Goal: Find contact information: Obtain details needed to contact an individual or organization

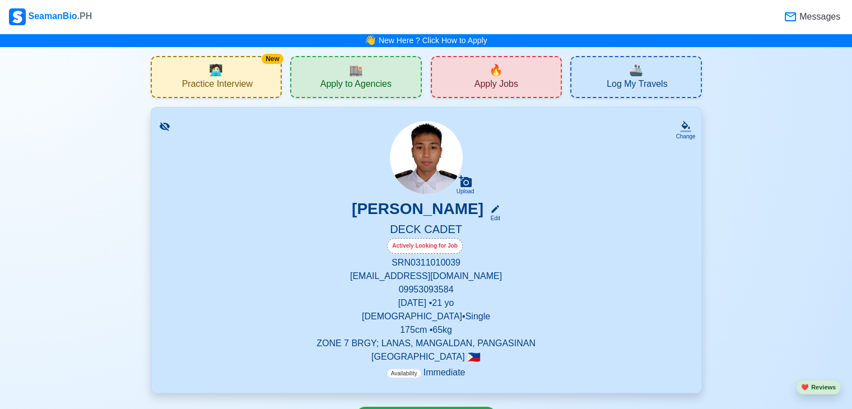
click at [507, 73] on div "🔥 Apply Jobs" at bounding box center [497, 77] width 132 height 42
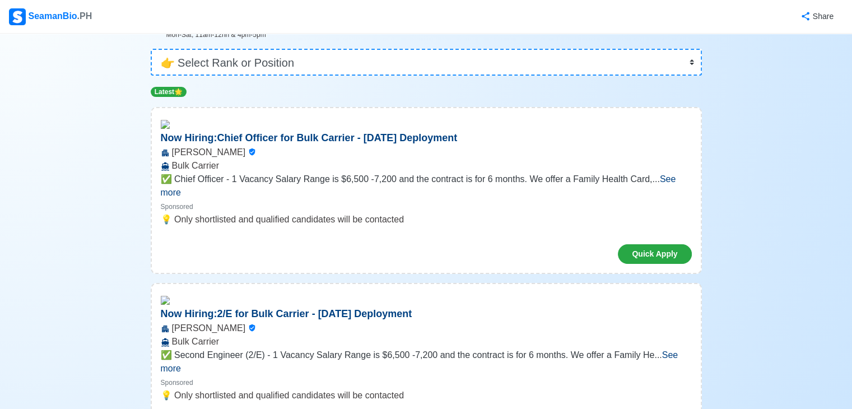
scroll to position [78, 0]
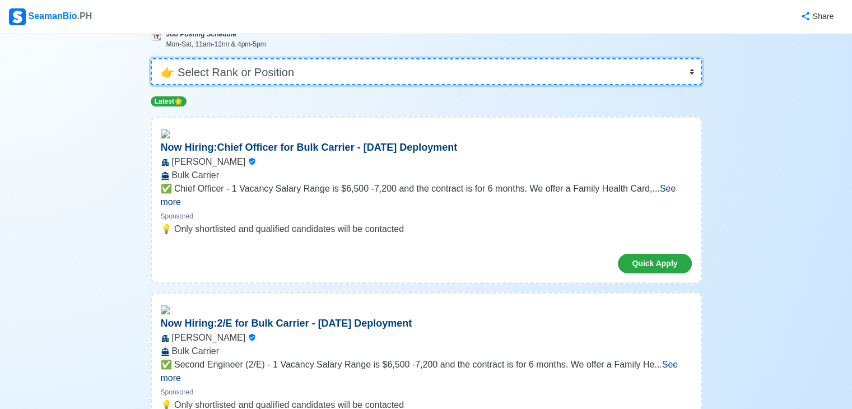
click at [688, 71] on select "👉 Select Rank or Position Master Chief Officer 2nd Officer 3rd Officer Junior O…" at bounding box center [427, 71] width 552 height 27
select select "Cadet"
click at [152, 85] on select "👉 Select Rank or Position Master Chief Officer 2nd Officer 3rd Officer Junior O…" at bounding box center [427, 71] width 552 height 27
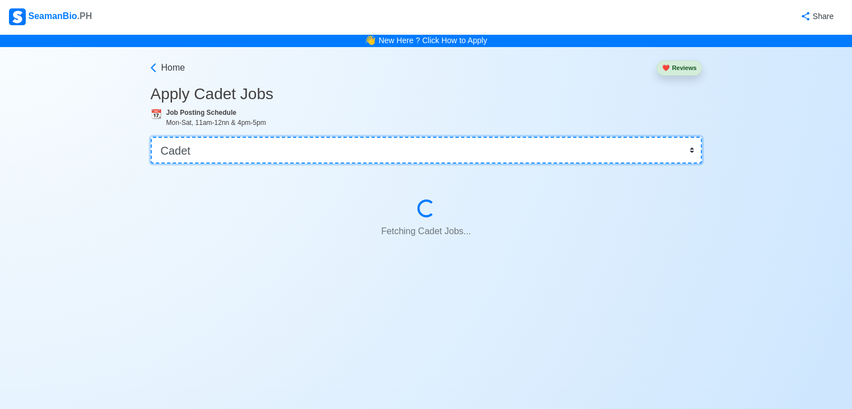
scroll to position [0, 0]
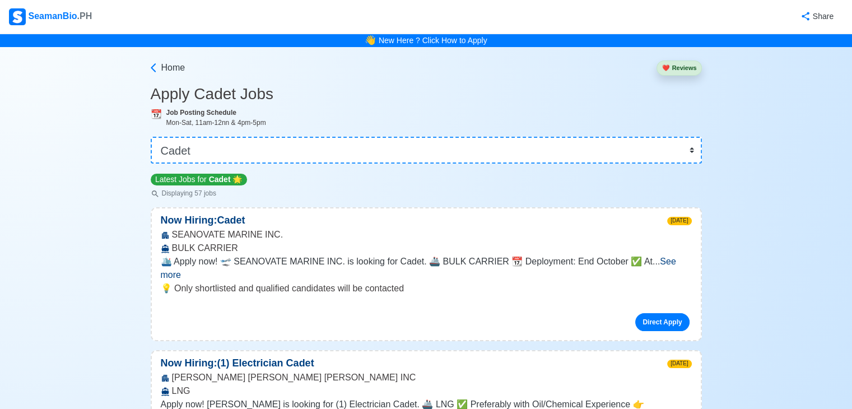
click at [676, 260] on span "See more" at bounding box center [419, 268] width 516 height 23
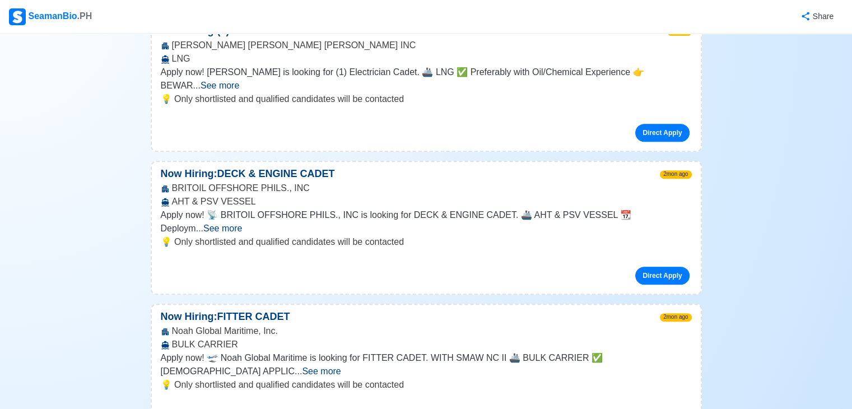
scroll to position [478, 0]
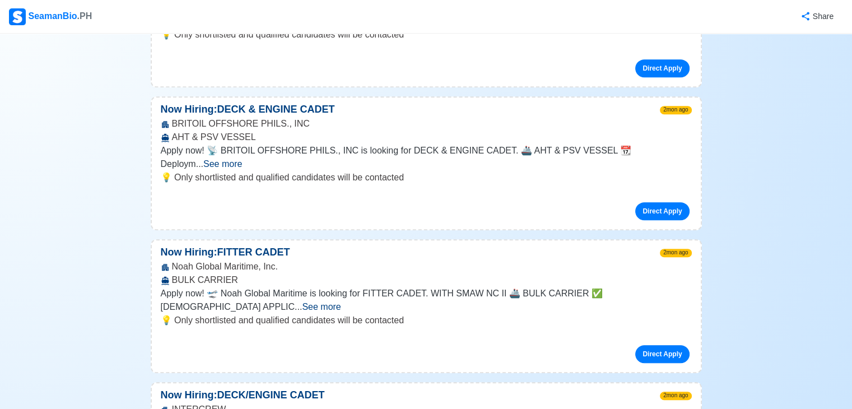
click at [242, 159] on span "See more" at bounding box center [222, 164] width 39 height 10
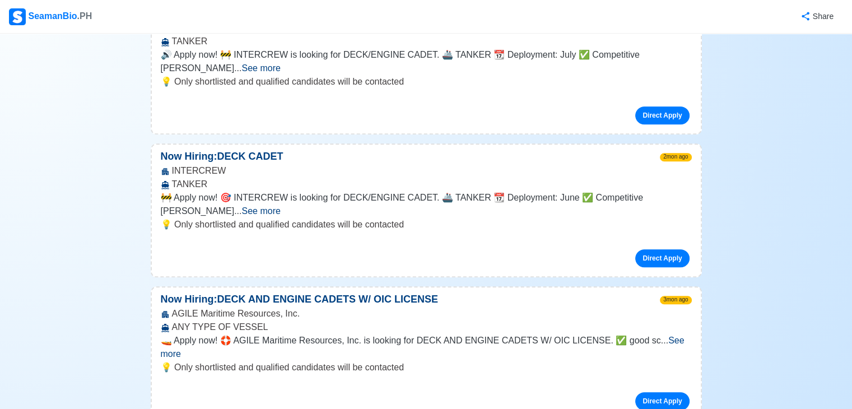
scroll to position [965, 0]
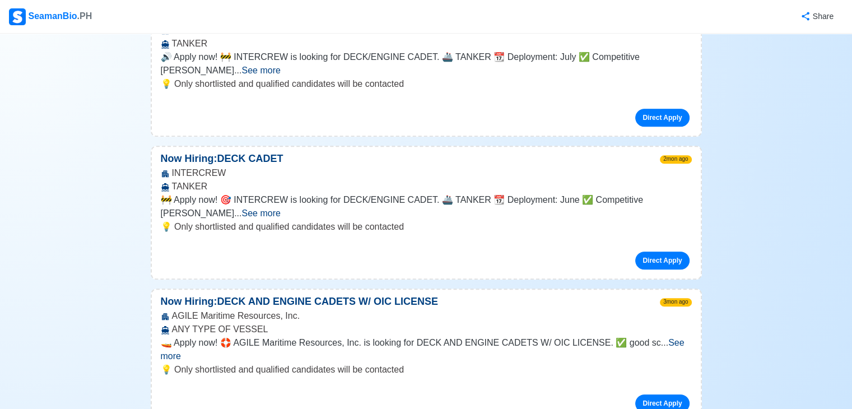
click at [280, 208] on span "See more" at bounding box center [261, 213] width 39 height 10
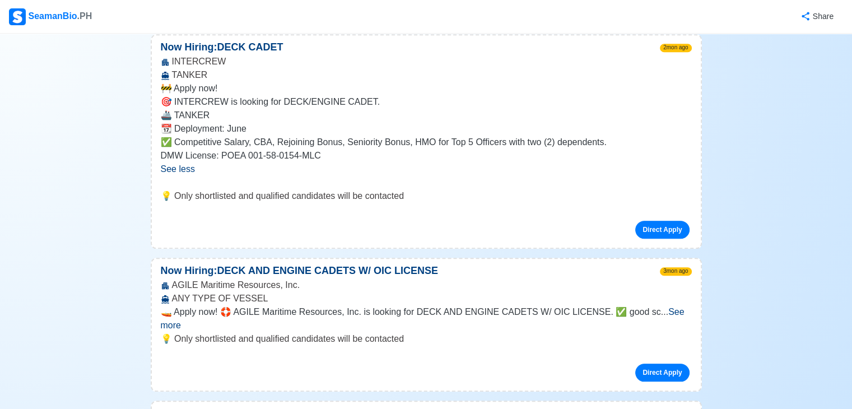
scroll to position [1150, 0]
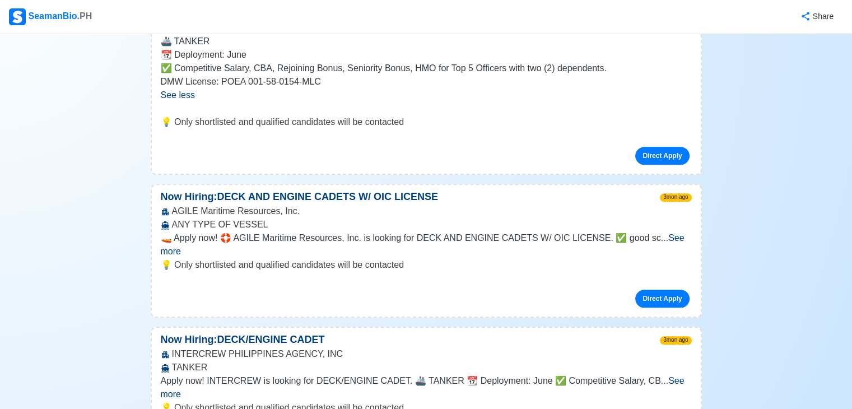
click at [666, 233] on span "See more" at bounding box center [423, 244] width 524 height 23
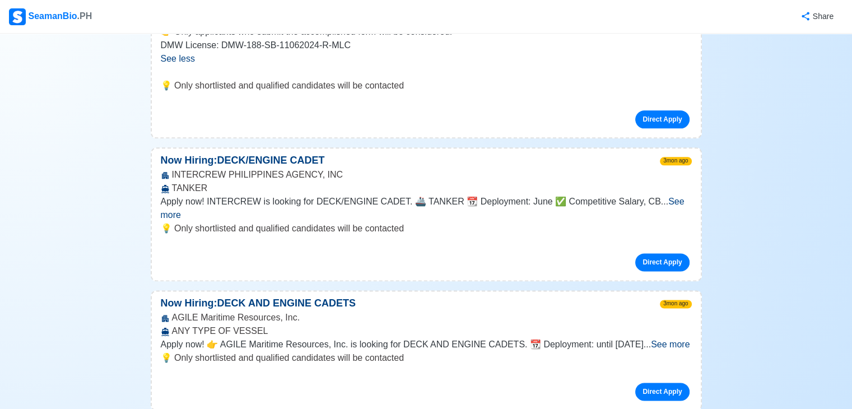
scroll to position [1444, 0]
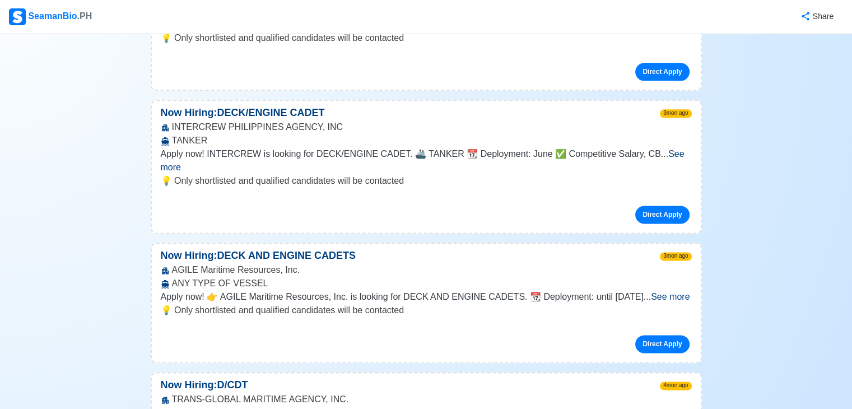
click at [663, 149] on span "See more" at bounding box center [423, 160] width 524 height 23
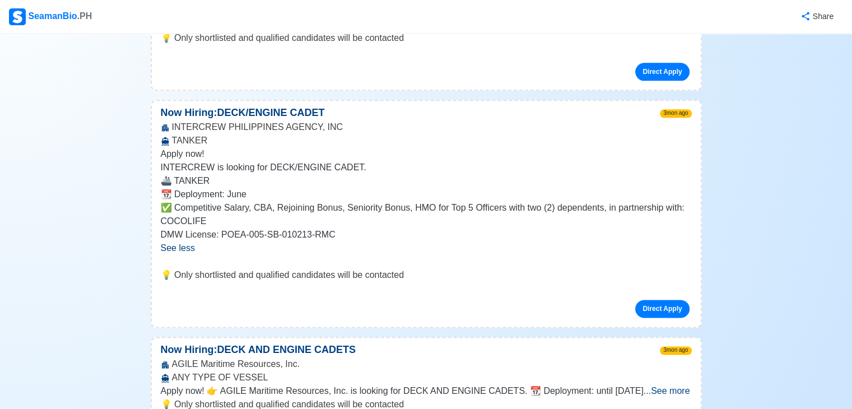
click at [668, 386] on span "See more" at bounding box center [670, 391] width 39 height 10
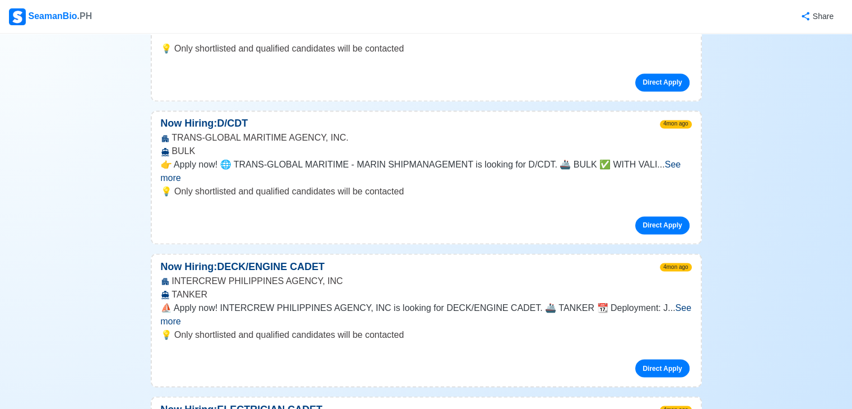
scroll to position [1896, 0]
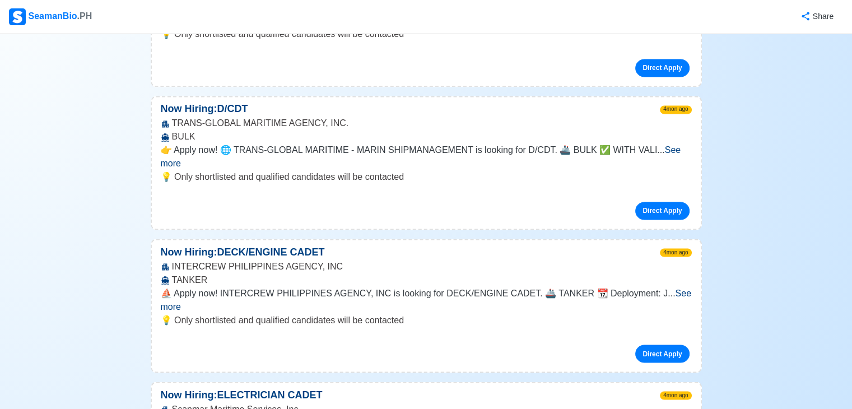
click at [680, 145] on span "See more" at bounding box center [421, 156] width 521 height 23
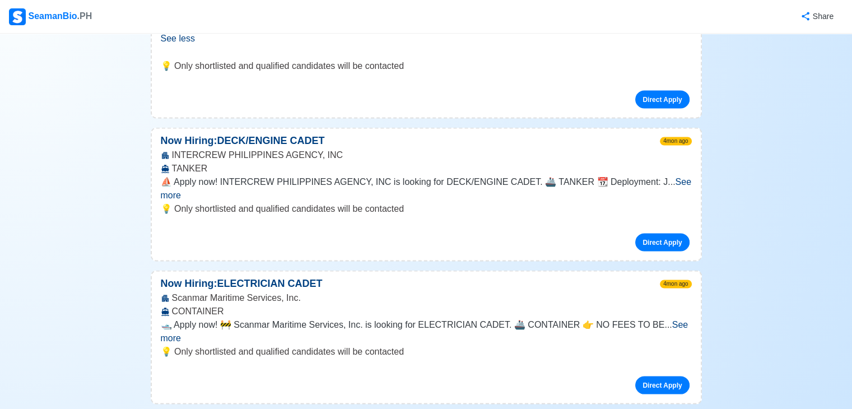
scroll to position [2117, 0]
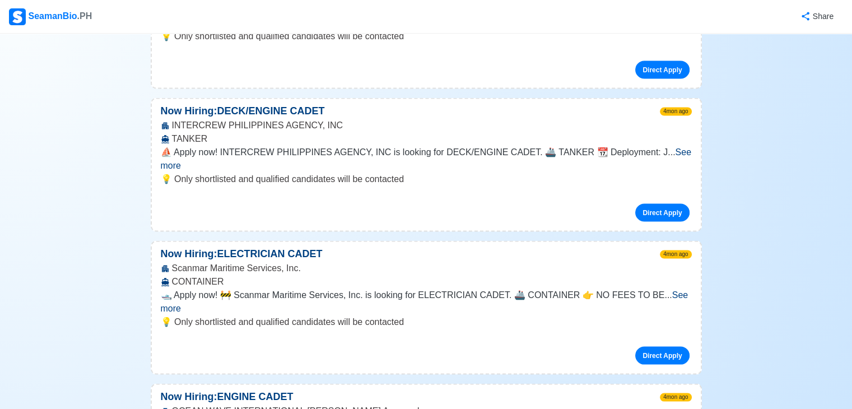
click at [682, 147] on span "See more" at bounding box center [426, 158] width 531 height 23
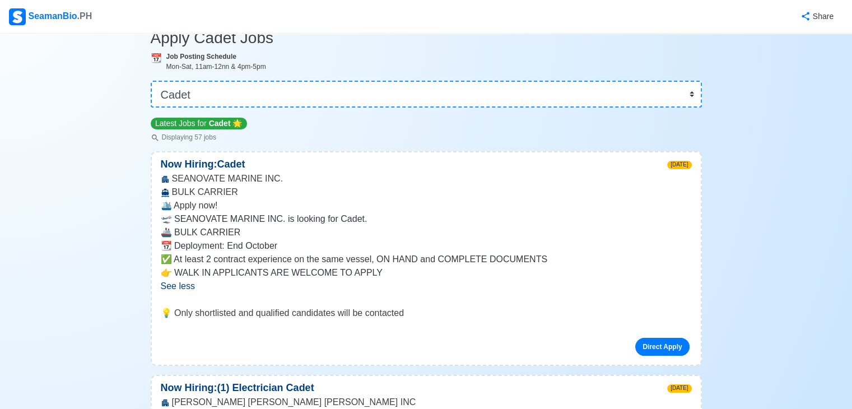
scroll to position [6, 0]
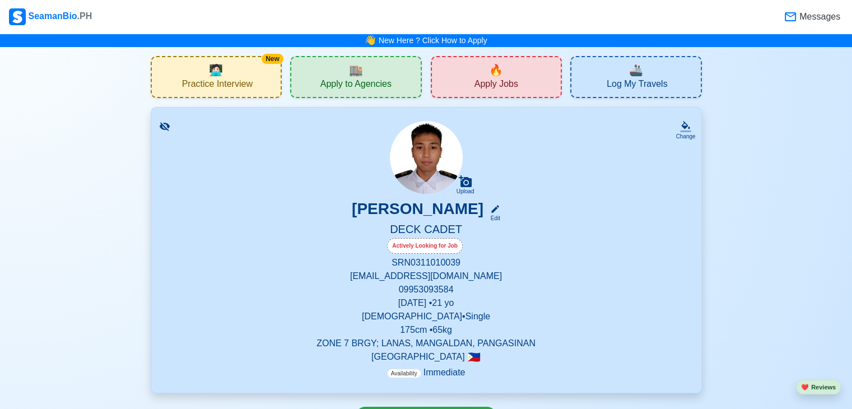
click at [380, 77] on div "🏬 Apply to Agencies" at bounding box center [356, 77] width 132 height 42
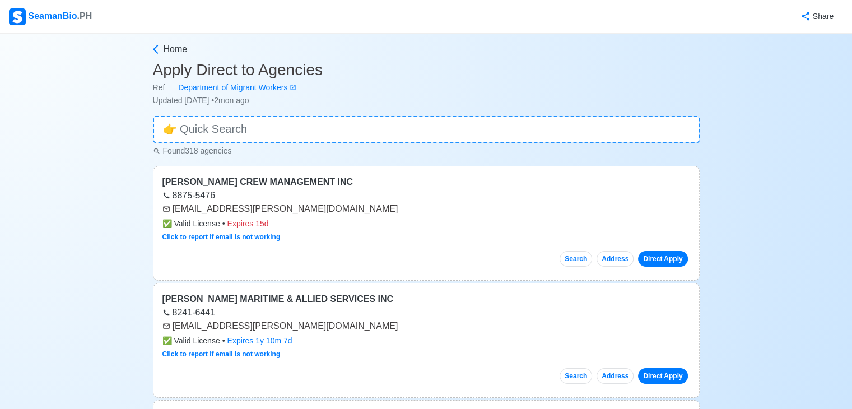
drag, startPoint x: 222, startPoint y: 113, endPoint x: 226, endPoint y: 108, distance: 6.8
click at [220, 136] on input at bounding box center [426, 129] width 547 height 27
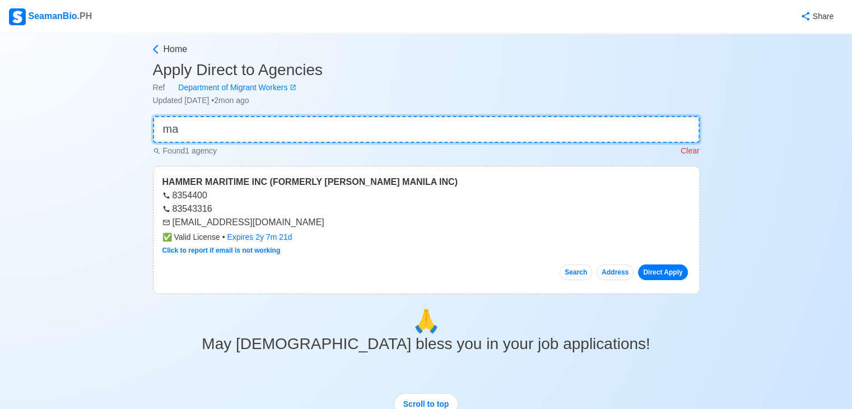
type input "m"
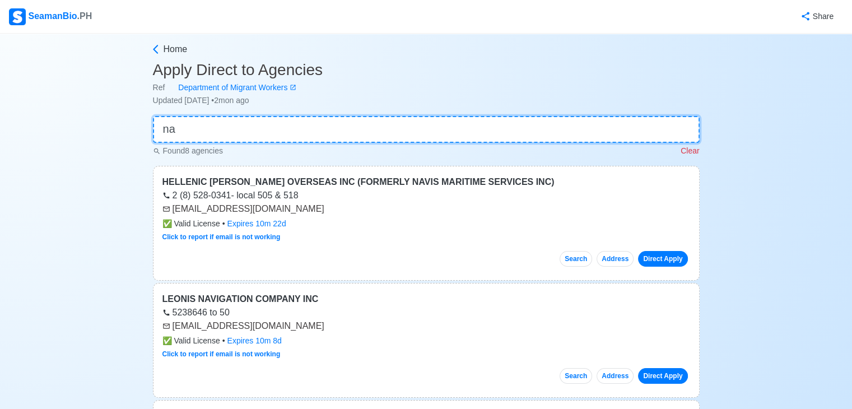
type input "n"
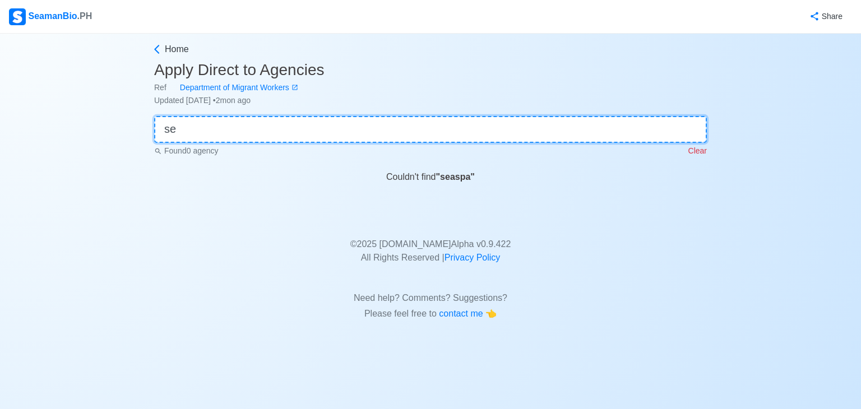
type input "s"
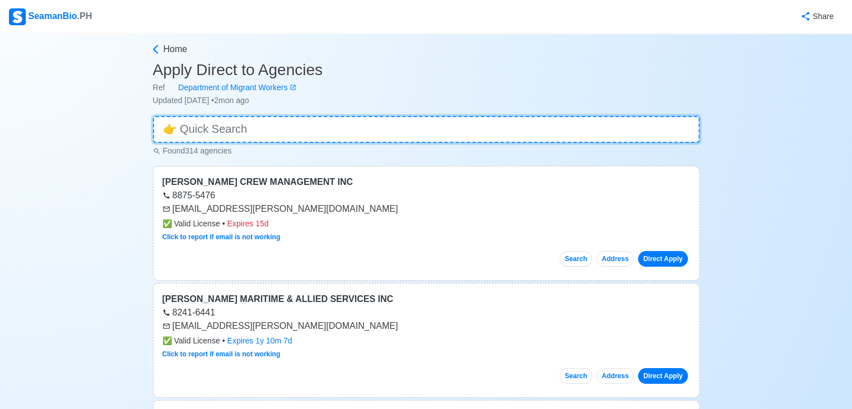
type input "8"
click at [220, 155] on p "Found 314 agencies" at bounding box center [192, 151] width 79 height 12
click at [186, 131] on input at bounding box center [426, 129] width 547 height 27
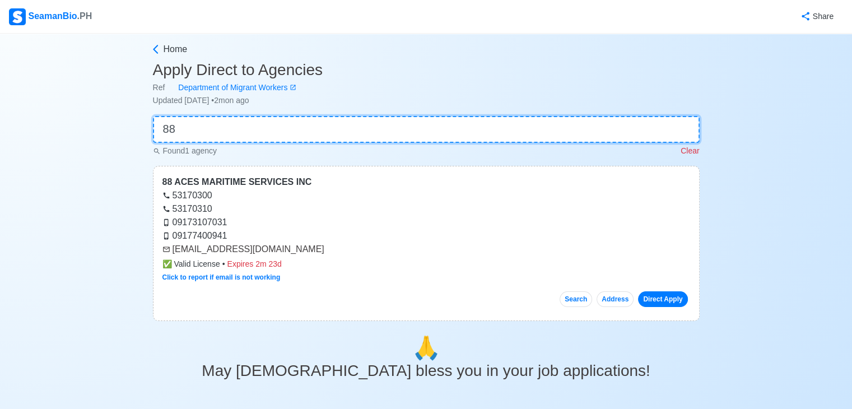
type input "88"
click at [717, 48] on div "Home Apply Direct to Agencies Ref Department of Migrant Workers Updated Jul 15,…" at bounding box center [426, 328] width 852 height 588
click at [569, 141] on input "88" at bounding box center [426, 129] width 547 height 27
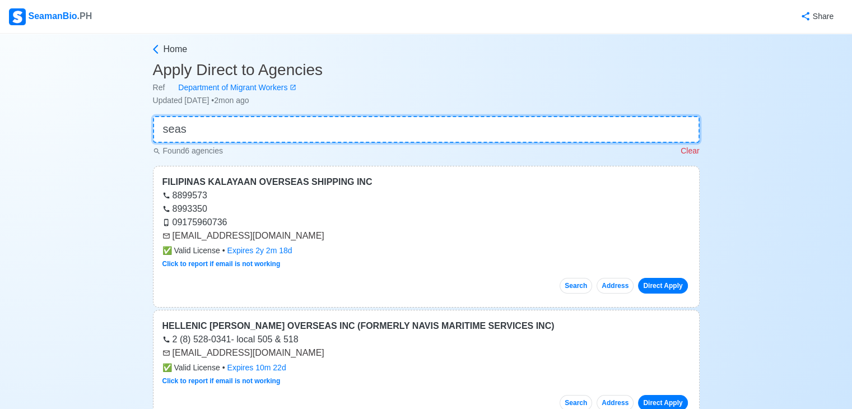
type input "seas"
click at [690, 151] on p "Clear" at bounding box center [690, 151] width 18 height 12
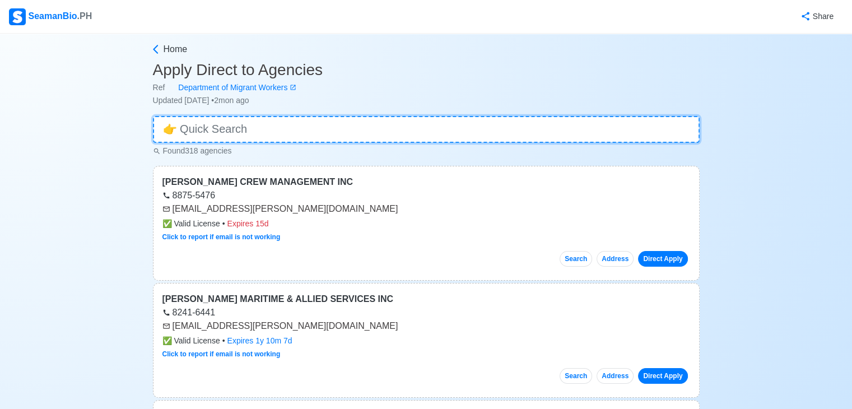
type input "v"
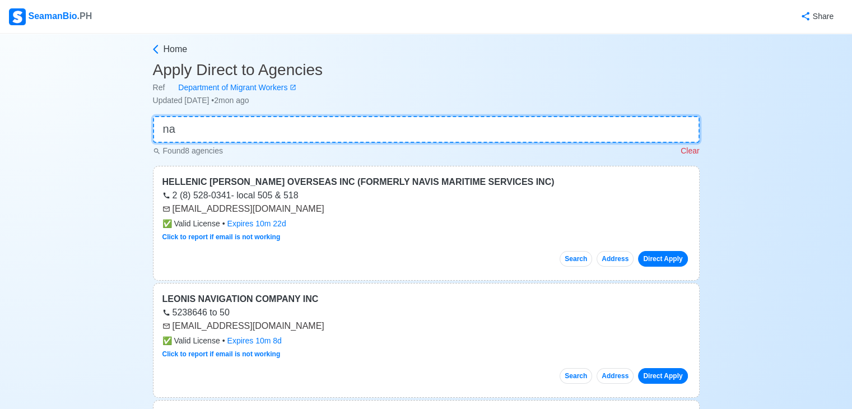
type input "n"
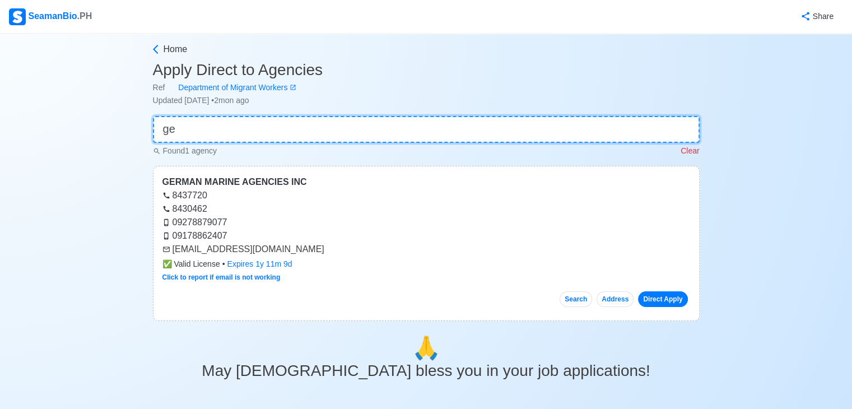
type input "g"
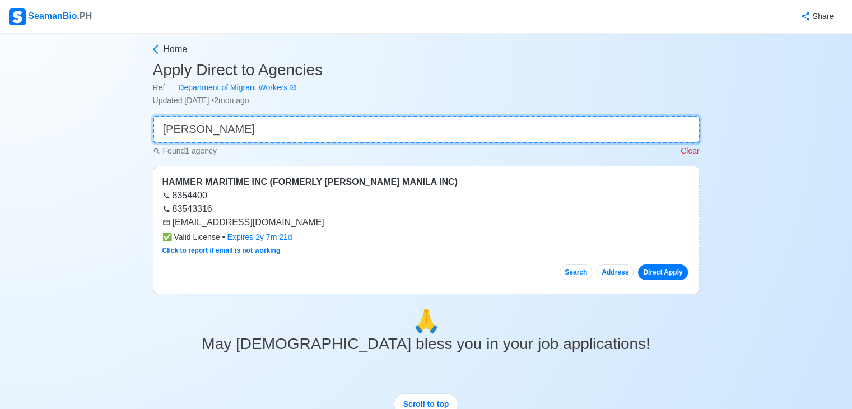
type input "mansh"
drag, startPoint x: 171, startPoint y: 221, endPoint x: 308, endPoint y: 226, distance: 136.8
click at [308, 226] on div "[EMAIL_ADDRESS][DOMAIN_NAME]" at bounding box center [427, 222] width 528 height 13
copy div "[EMAIL_ADDRESS][DOMAIN_NAME]"
click at [289, 130] on input "mansh" at bounding box center [426, 129] width 547 height 27
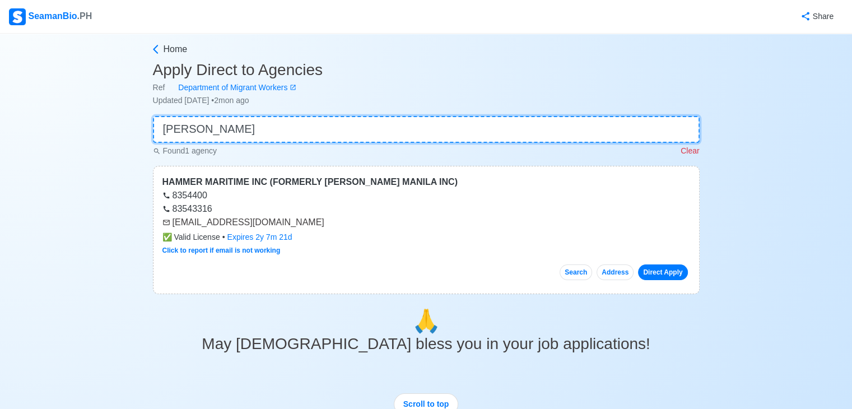
click at [289, 130] on input "mansh" at bounding box center [426, 129] width 547 height 27
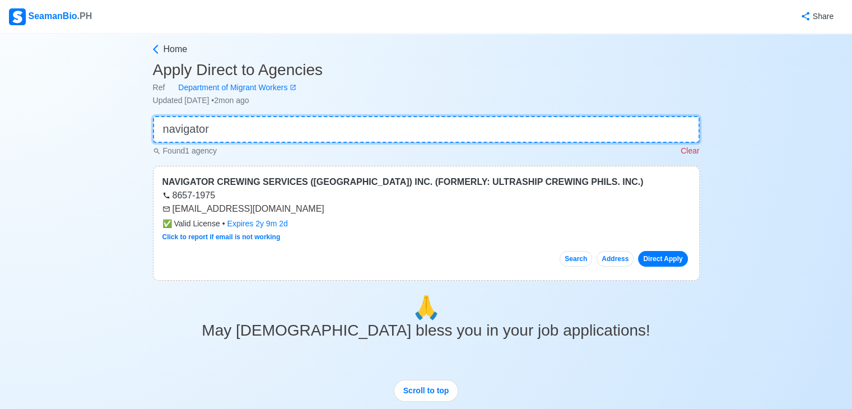
type input "navigator"
drag, startPoint x: 173, startPoint y: 211, endPoint x: 311, endPoint y: 207, distance: 137.9
click at [311, 207] on div "[EMAIL_ADDRESS][DOMAIN_NAME]" at bounding box center [427, 208] width 528 height 13
copy div "[EMAIL_ADDRESS][DOMAIN_NAME]"
click at [307, 135] on input "navigator" at bounding box center [426, 129] width 547 height 27
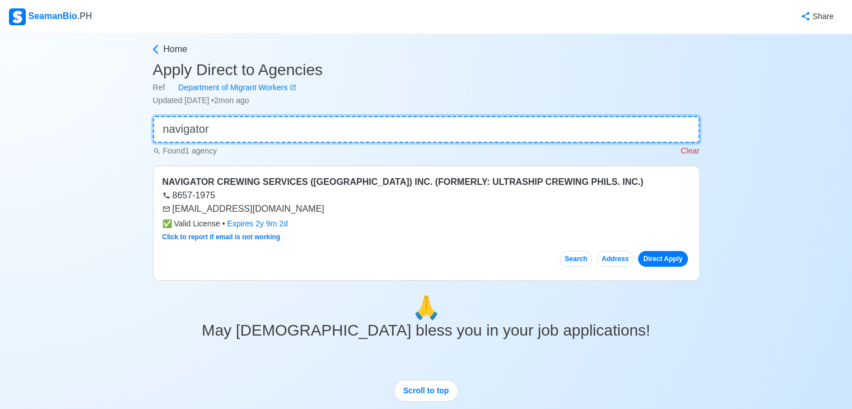
click at [307, 135] on input "navigator" at bounding box center [426, 129] width 547 height 27
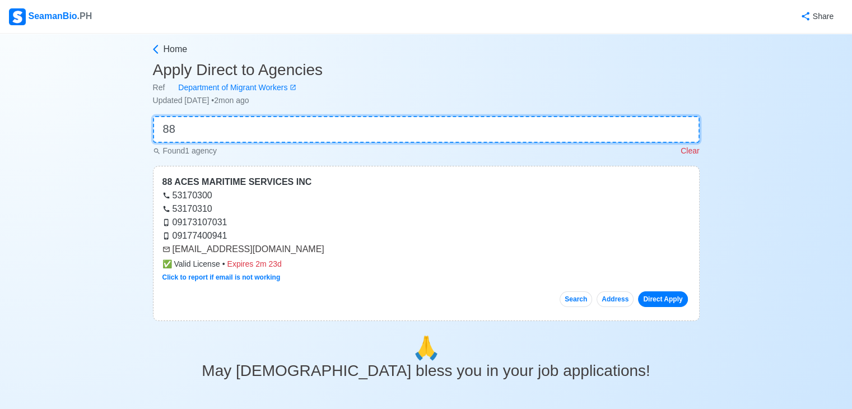
type input "88"
drag, startPoint x: 173, startPoint y: 247, endPoint x: 277, endPoint y: 256, distance: 105.2
click at [277, 256] on div "88 ACES MARITIME SERVICES INC 53170300 53170310 09173107031 09177400941 manila.…" at bounding box center [426, 243] width 547 height 155
click at [315, 249] on div "[EMAIL_ADDRESS][DOMAIN_NAME]" at bounding box center [427, 249] width 528 height 13
click at [372, 206] on div "53170310" at bounding box center [427, 208] width 528 height 13
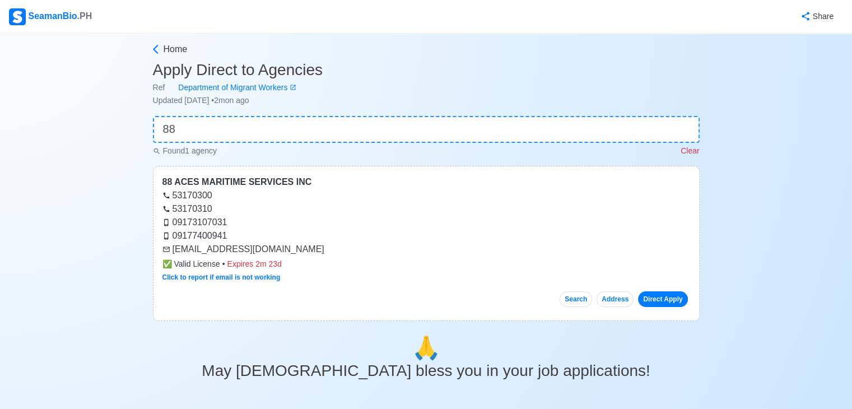
drag, startPoint x: 173, startPoint y: 251, endPoint x: 322, endPoint y: 254, distance: 148.6
click at [322, 254] on div "[EMAIL_ADDRESS][DOMAIN_NAME]" at bounding box center [427, 249] width 528 height 13
copy div "[EMAIL_ADDRESS][DOMAIN_NAME]"
click at [215, 126] on input "88" at bounding box center [426, 129] width 547 height 27
click at [217, 124] on input "88" at bounding box center [426, 129] width 547 height 27
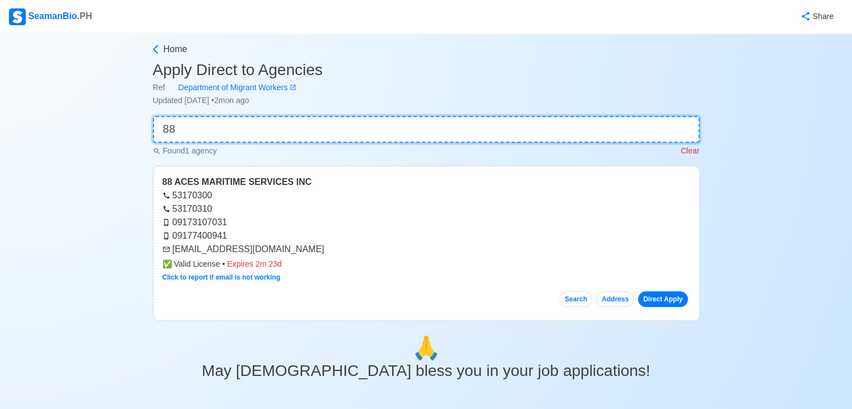
click at [217, 124] on input "88" at bounding box center [426, 129] width 547 height 27
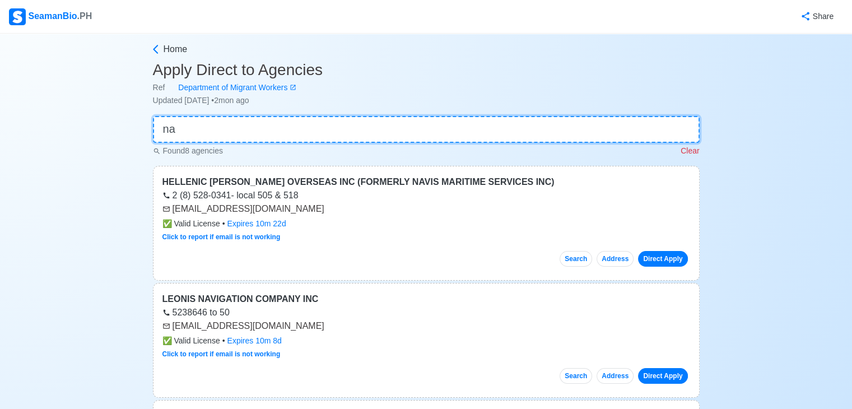
type input "n"
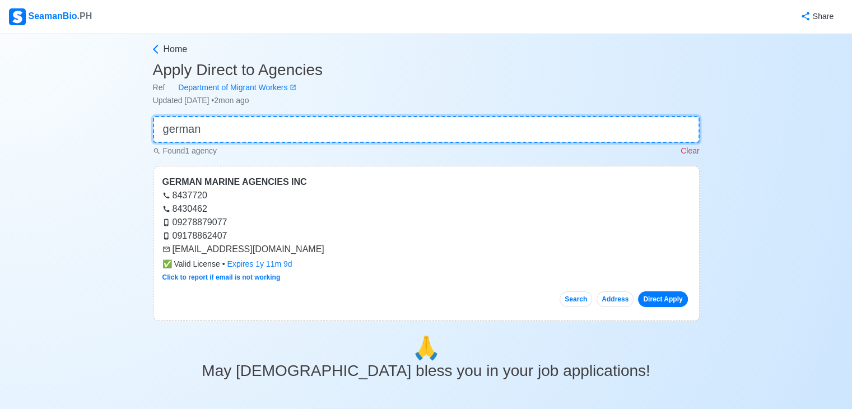
type input "german"
drag, startPoint x: 173, startPoint y: 250, endPoint x: 278, endPoint y: 247, distance: 105.4
click at [278, 247] on div "[EMAIL_ADDRESS][DOMAIN_NAME]" at bounding box center [427, 249] width 528 height 13
copy div "[EMAIL_ADDRESS][DOMAIN_NAME]"
click at [266, 132] on input "german" at bounding box center [426, 129] width 547 height 27
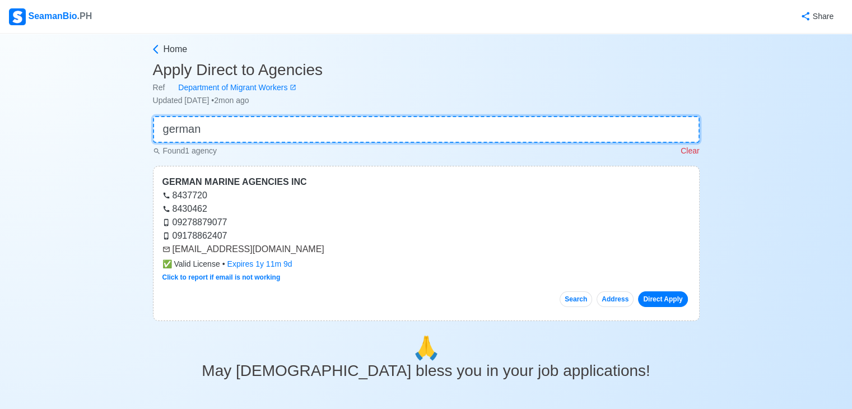
click at [266, 132] on input "german" at bounding box center [426, 129] width 547 height 27
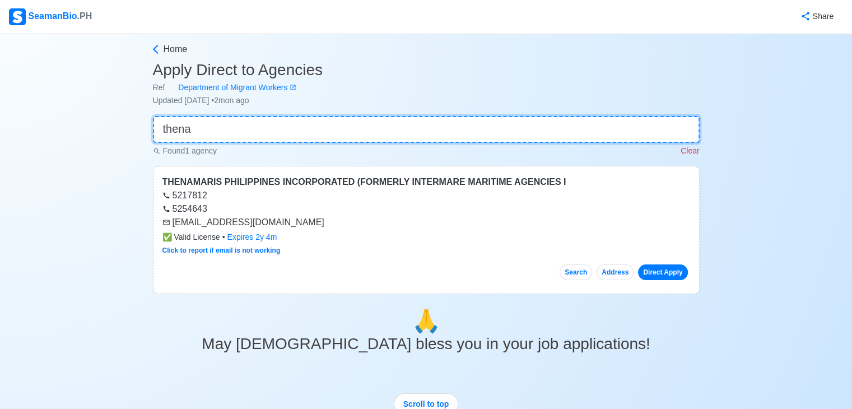
type input "thena"
drag, startPoint x: 173, startPoint y: 222, endPoint x: 312, endPoint y: 221, distance: 139.0
click at [312, 221] on div "[EMAIL_ADDRESS][DOMAIN_NAME]" at bounding box center [427, 222] width 528 height 13
copy div "[EMAIL_ADDRESS][DOMAIN_NAME]"
click at [307, 138] on input "thena" at bounding box center [426, 129] width 547 height 27
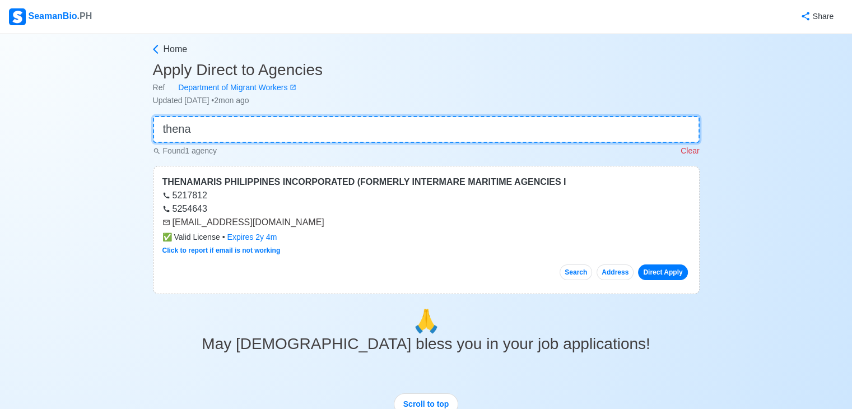
click at [307, 138] on input "thena" at bounding box center [426, 129] width 547 height 27
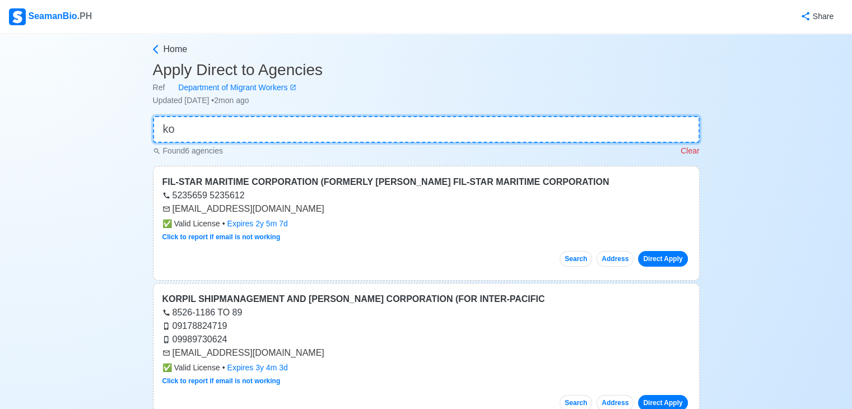
type input "k"
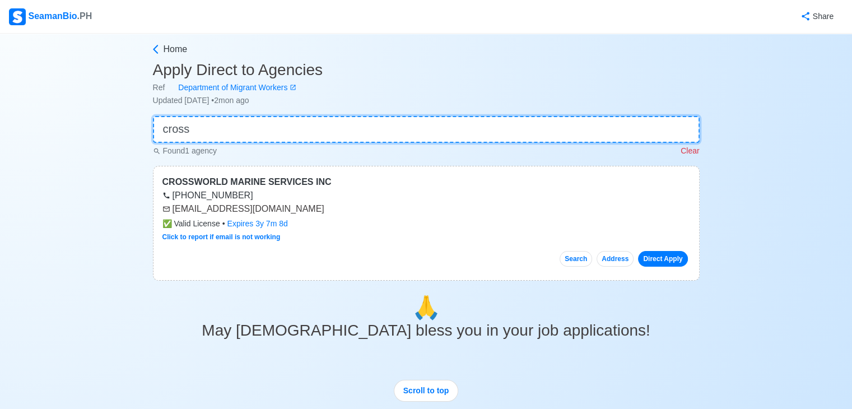
type input "cross"
drag, startPoint x: 174, startPoint y: 207, endPoint x: 291, endPoint y: 210, distance: 117.2
click at [291, 210] on div "[EMAIL_ADDRESS][DOMAIN_NAME]" at bounding box center [427, 208] width 528 height 13
copy div "[EMAIL_ADDRESS][DOMAIN_NAME]"
click at [291, 132] on input "cross" at bounding box center [426, 129] width 547 height 27
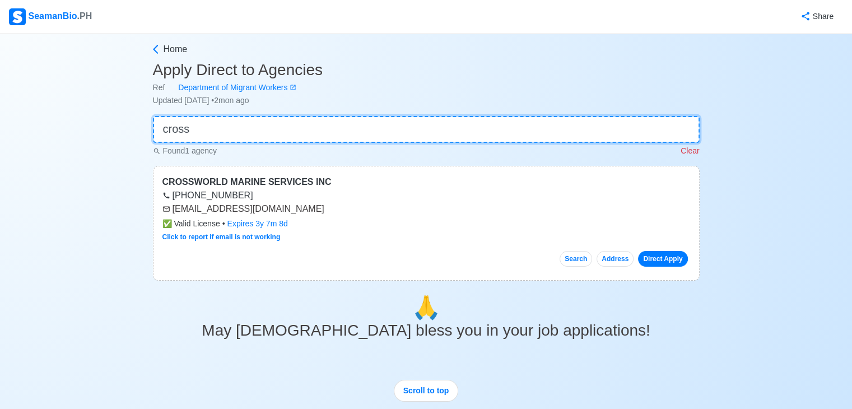
click at [291, 132] on input "cross" at bounding box center [426, 129] width 547 height 27
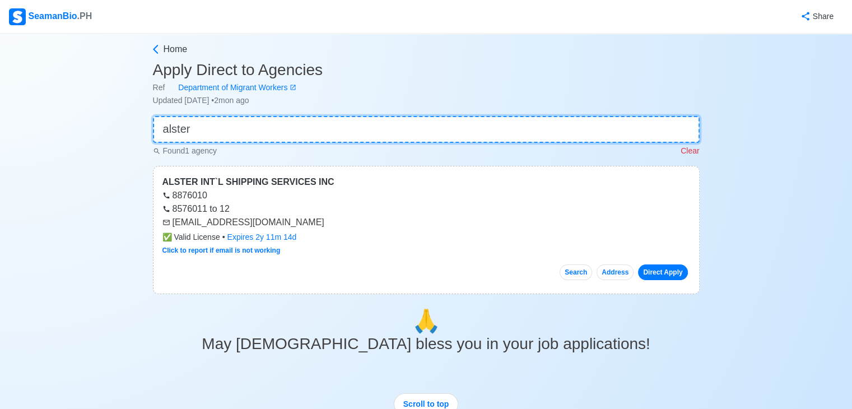
type input "alster"
drag, startPoint x: 173, startPoint y: 223, endPoint x: 280, endPoint y: 225, distance: 107.1
click at [280, 225] on div "[EMAIL_ADDRESS][DOMAIN_NAME]" at bounding box center [427, 222] width 528 height 13
copy div "[EMAIL_ADDRESS][DOMAIN_NAME]"
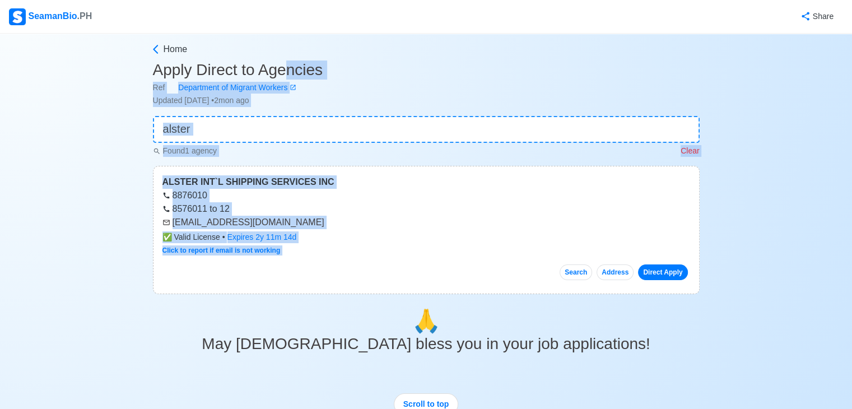
drag, startPoint x: 327, startPoint y: 275, endPoint x: 313, endPoint y: 279, distance: 15.0
click at [333, 234] on div "✅ Valid License • Expires 2y 11m 14d" at bounding box center [427, 237] width 528 height 12
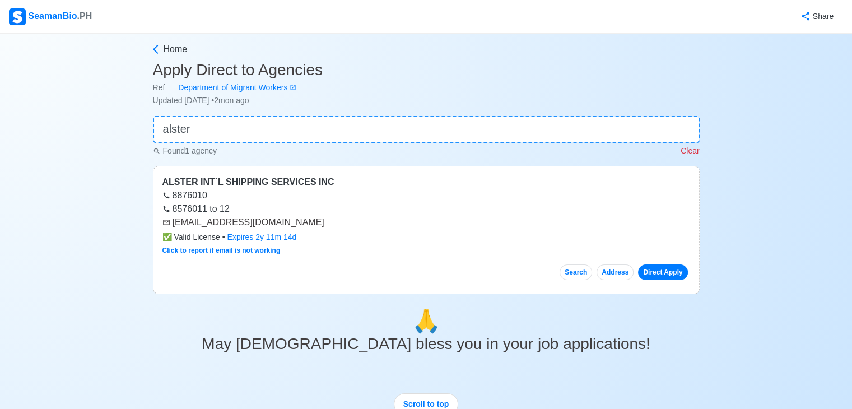
drag, startPoint x: 173, startPoint y: 223, endPoint x: 234, endPoint y: 216, distance: 62.0
click at [239, 213] on div "ALSTER INT`L SHIPPING SERVICES INC 8876010 8576011 to 12 [EMAIL_ADDRESS][DOMAIN…" at bounding box center [426, 230] width 547 height 128
click at [170, 220] on div "[EMAIL_ADDRESS][DOMAIN_NAME]" at bounding box center [427, 222] width 528 height 13
drag, startPoint x: 173, startPoint y: 222, endPoint x: 287, endPoint y: 225, distance: 113.8
click at [287, 225] on div "[EMAIL_ADDRESS][DOMAIN_NAME]" at bounding box center [427, 222] width 528 height 13
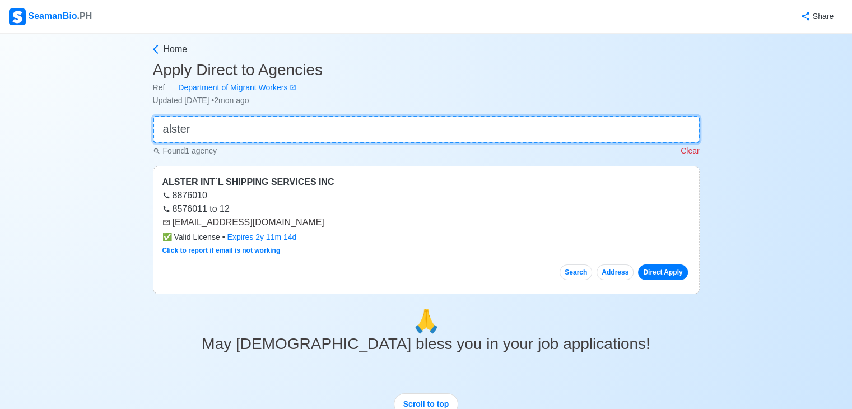
click at [303, 133] on input "alster" at bounding box center [426, 129] width 547 height 27
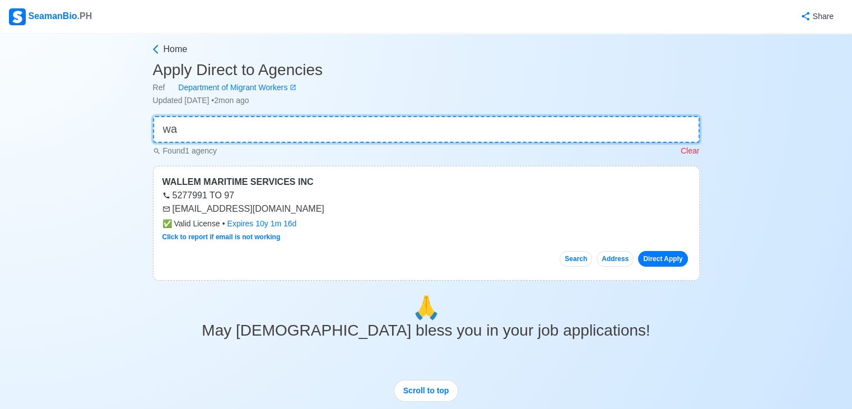
type input "w"
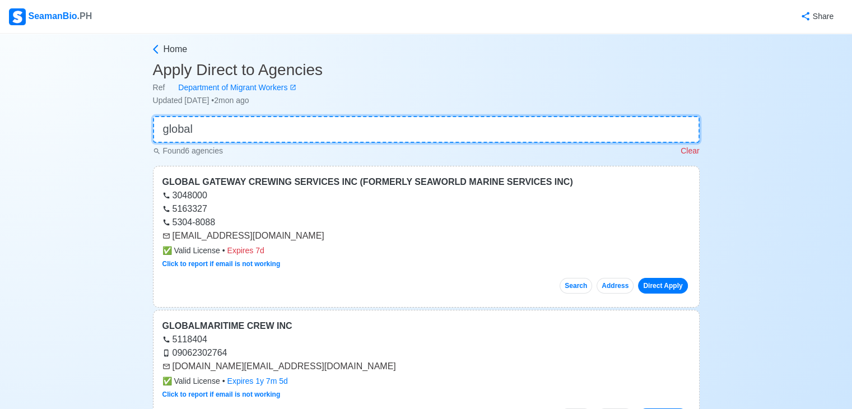
type input "global"
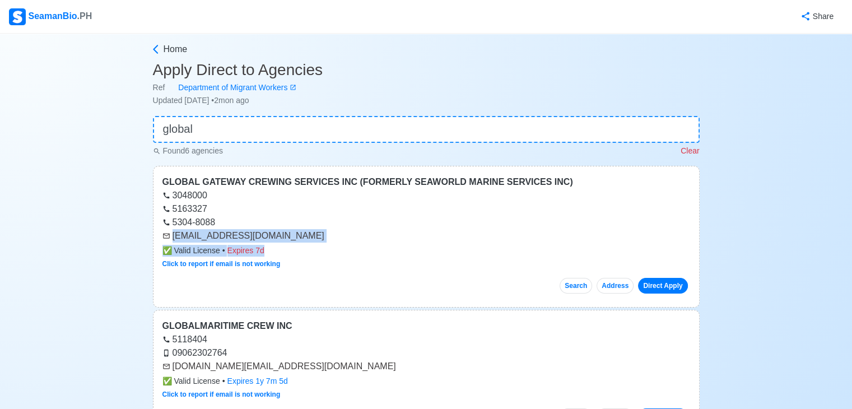
drag, startPoint x: 173, startPoint y: 235, endPoint x: 263, endPoint y: 234, distance: 90.2
click at [277, 243] on div "GLOBAL GATEWAY CREWING SERVICES INC (FORMERLY SEAWORLD MARINE SERVICES INC) 304…" at bounding box center [426, 237] width 547 height 142
click at [263, 234] on div "[EMAIL_ADDRESS][DOMAIN_NAME]" at bounding box center [427, 235] width 528 height 13
click at [288, 239] on div "[EMAIL_ADDRESS][DOMAIN_NAME]" at bounding box center [427, 235] width 528 height 13
copy div "[EMAIL_ADDRESS][DOMAIN_NAME]"
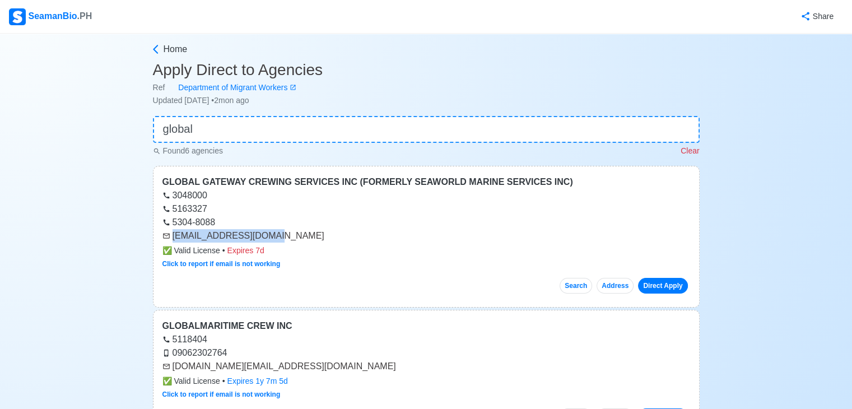
click at [356, 238] on div "[EMAIL_ADDRESS][DOMAIN_NAME]" at bounding box center [427, 235] width 528 height 13
click at [413, 240] on div "[EMAIL_ADDRESS][DOMAIN_NAME]" at bounding box center [427, 235] width 528 height 13
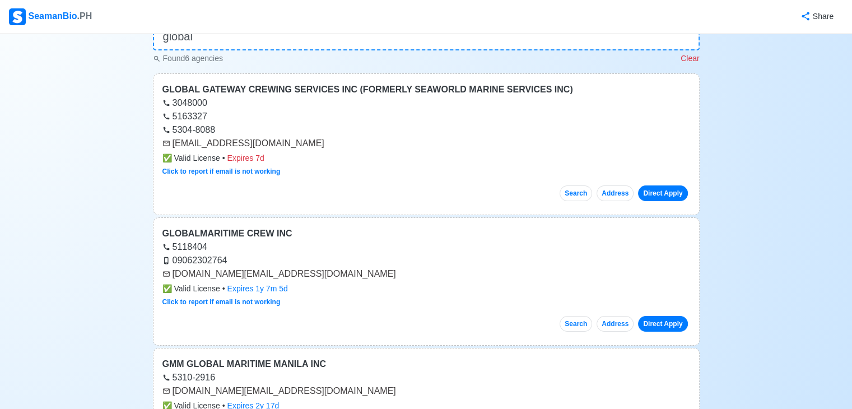
scroll to position [25, 0]
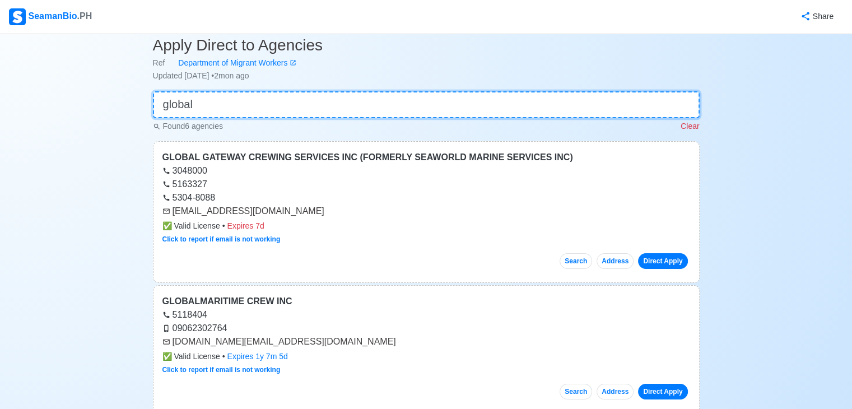
click at [455, 97] on input "global" at bounding box center [426, 104] width 547 height 27
click at [456, 99] on input "global" at bounding box center [426, 104] width 547 height 27
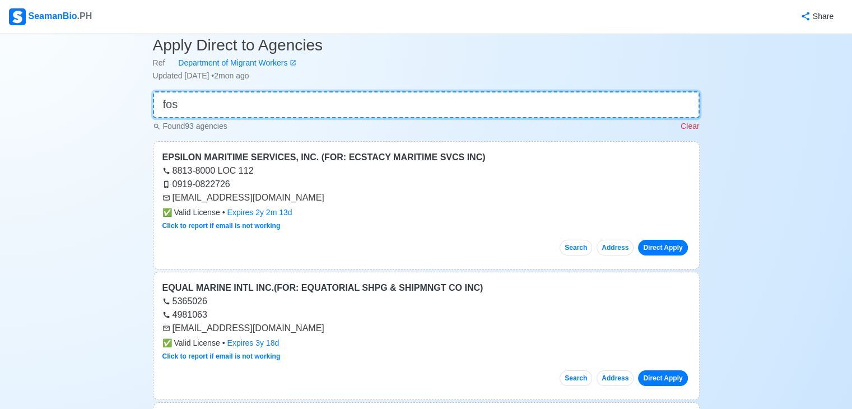
scroll to position [0, 0]
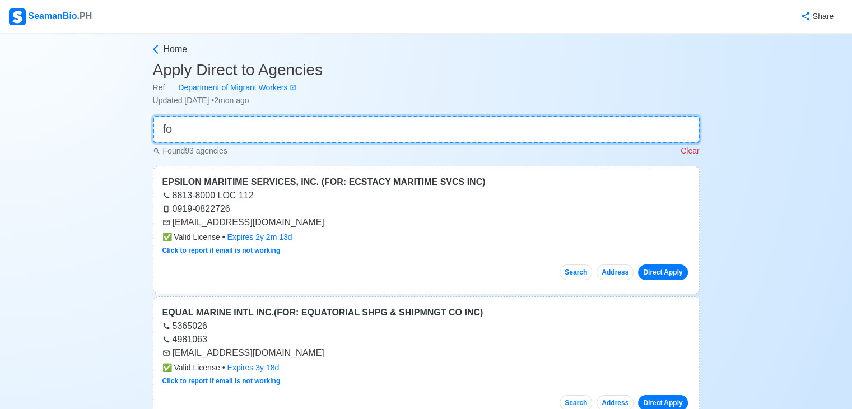
type input "f"
